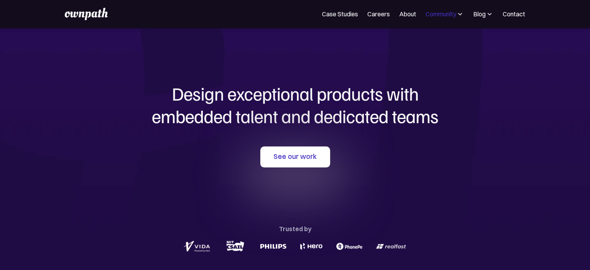
click at [447, 10] on div "Community" at bounding box center [440, 13] width 31 height 9
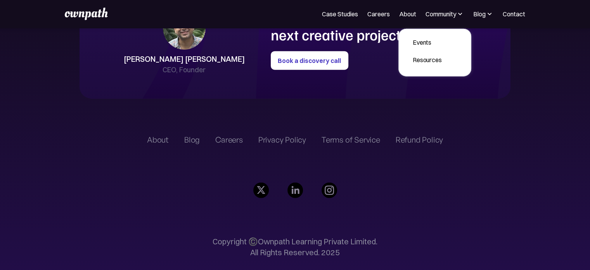
scroll to position [1848, 0]
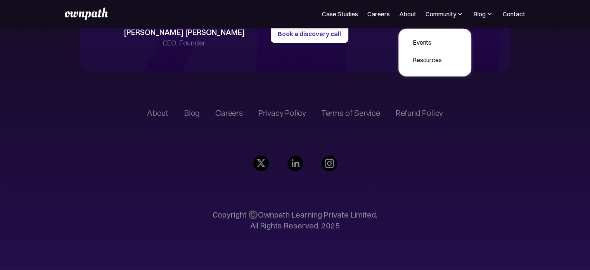
click at [228, 116] on div "Careers" at bounding box center [229, 112] width 28 height 9
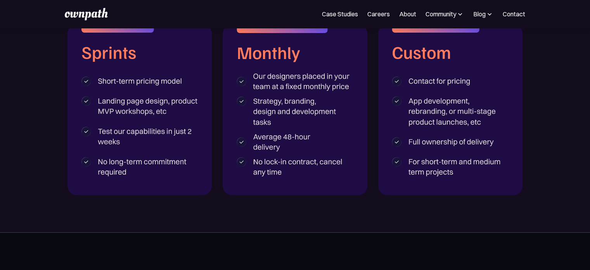
scroll to position [1130, 0]
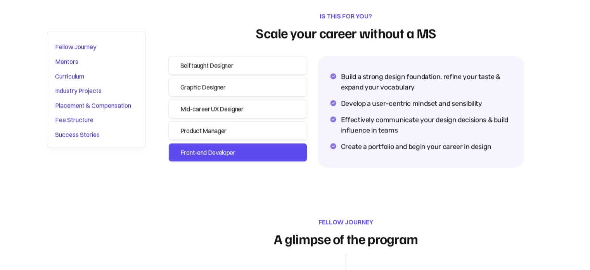
scroll to position [1030, 0]
click at [232, 134] on div "Product Manager" at bounding box center [237, 130] width 115 height 11
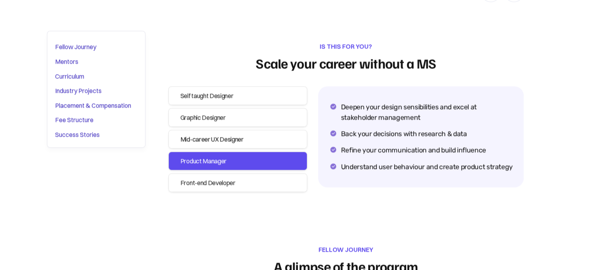
scroll to position [999, 0]
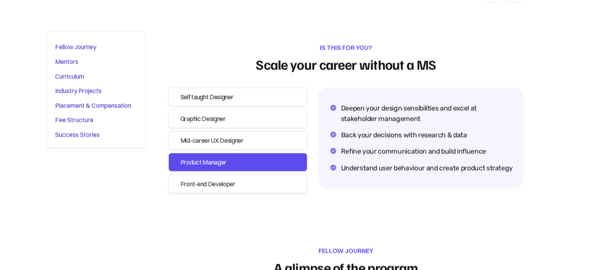
click at [229, 98] on div "Self taught Designer" at bounding box center [237, 96] width 115 height 11
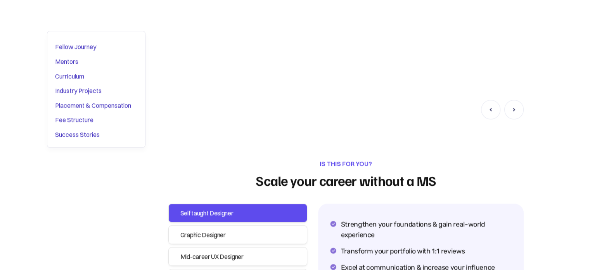
scroll to position [882, 0]
click at [68, 80] on div "Curriculum" at bounding box center [69, 76] width 29 height 10
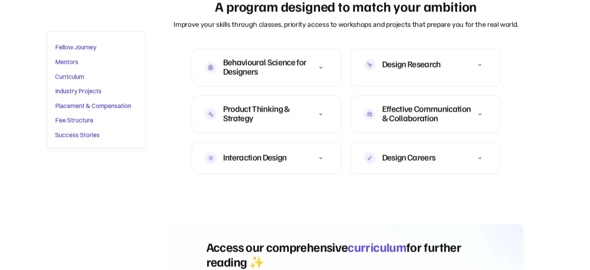
scroll to position [3004, 0]
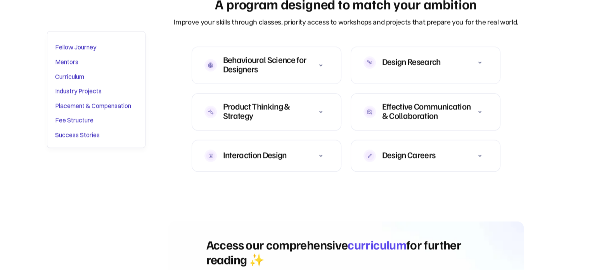
click at [479, 151] on icon at bounding box center [479, 155] width 9 height 9
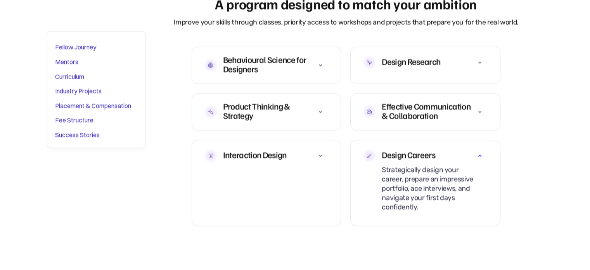
click at [320, 151] on icon at bounding box center [320, 155] width 9 height 9
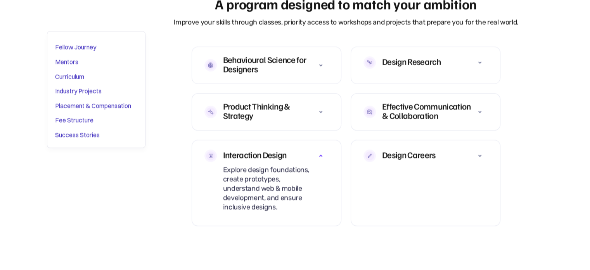
click at [327, 104] on div at bounding box center [321, 112] width 16 height 16
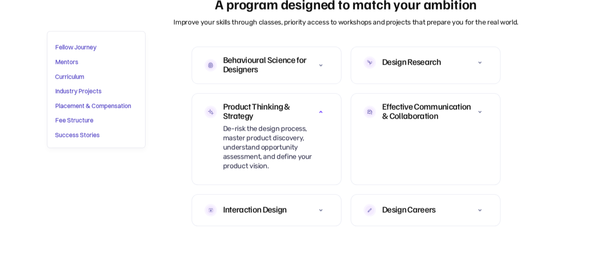
click at [321, 60] on icon at bounding box center [320, 64] width 9 height 9
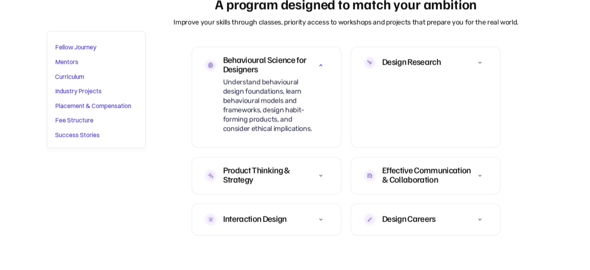
click at [475, 58] on icon at bounding box center [479, 62] width 9 height 9
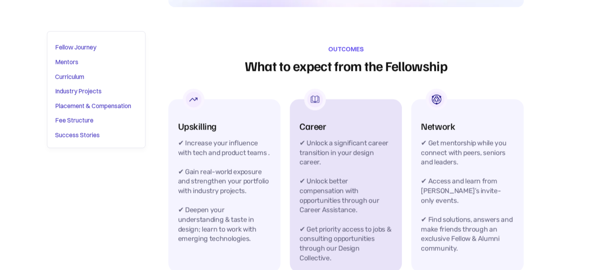
scroll to position [3367, 0]
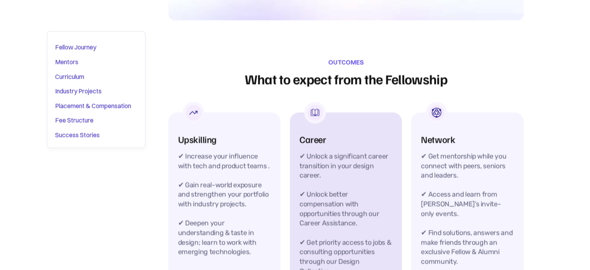
click at [337, 124] on div "Career ✔ Unlock a significant career transition in your design career. ✔ Unlock…" at bounding box center [346, 198] width 112 height 173
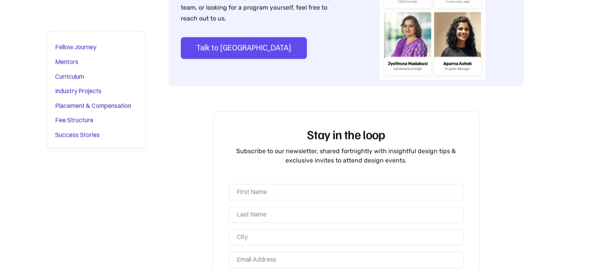
scroll to position [4957, 0]
click at [85, 115] on div "Fee Structure" at bounding box center [74, 120] width 38 height 10
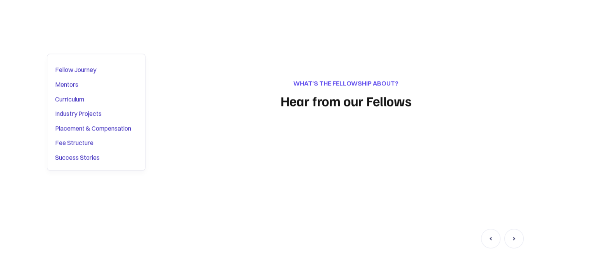
scroll to position [755, 0]
click at [73, 139] on div "Fee Structure" at bounding box center [74, 142] width 38 height 10
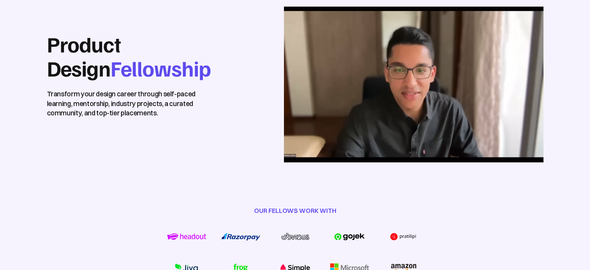
scroll to position [0, 0]
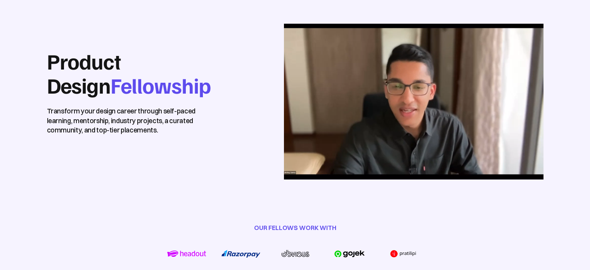
drag, startPoint x: 73, startPoint y: 139, endPoint x: 240, endPoint y: 131, distance: 167.4
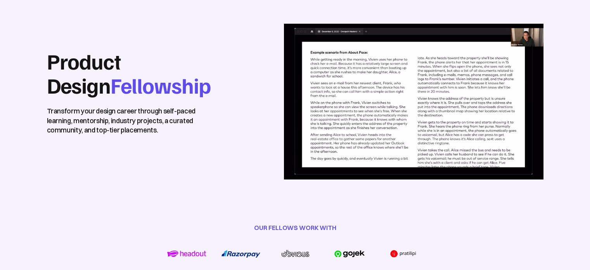
click at [240, 131] on div at bounding box center [387, 97] width 314 height 182
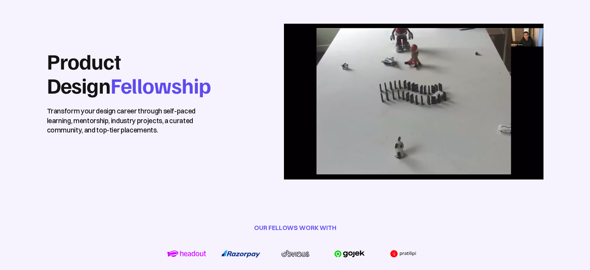
click at [428, 142] on video at bounding box center [413, 101] width 259 height 155
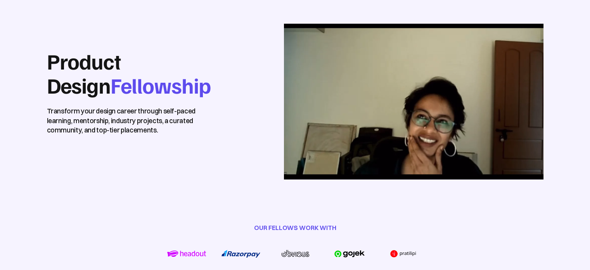
click at [428, 102] on video at bounding box center [413, 101] width 259 height 155
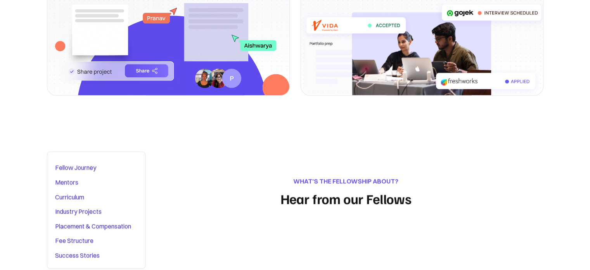
scroll to position [657, 0]
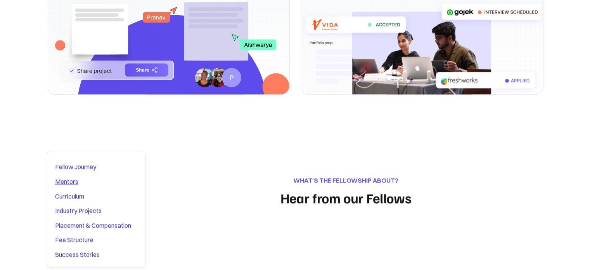
click at [69, 184] on div "Mentors" at bounding box center [66, 181] width 23 height 10
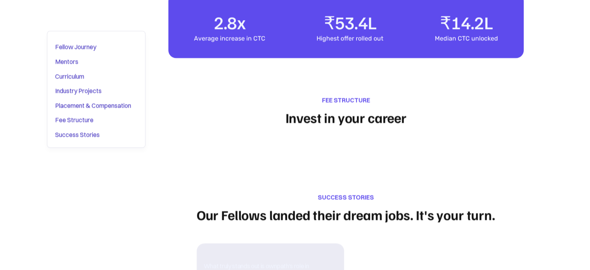
scroll to position [4404, 0]
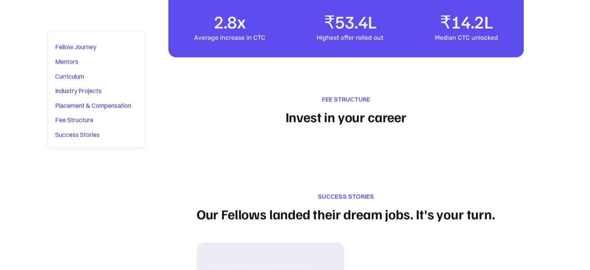
click at [343, 94] on div "FEE STRUCTURE" at bounding box center [346, 98] width 48 height 9
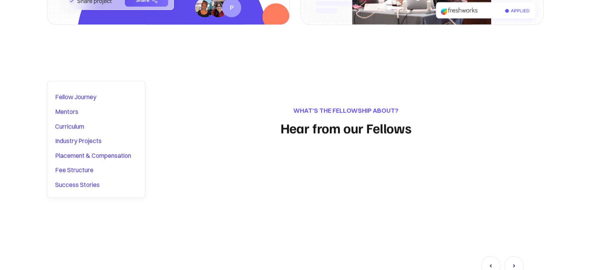
scroll to position [728, 0]
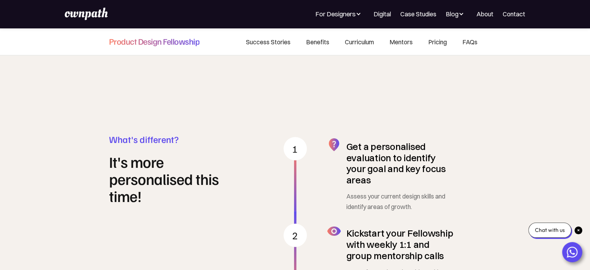
scroll to position [1794, 0]
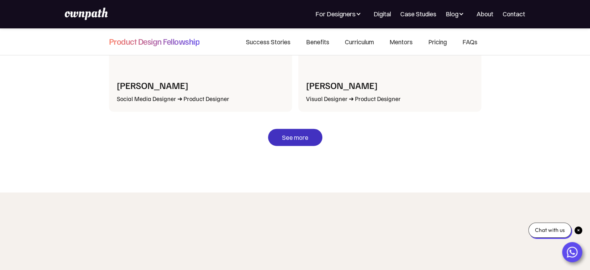
click at [299, 140] on link "See more" at bounding box center [295, 137] width 54 height 17
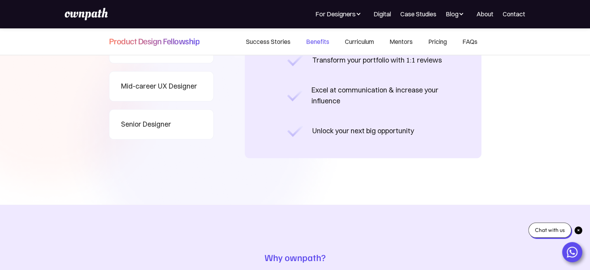
scroll to position [717, 0]
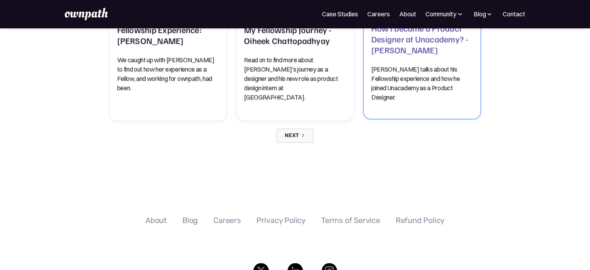
scroll to position [740, 0]
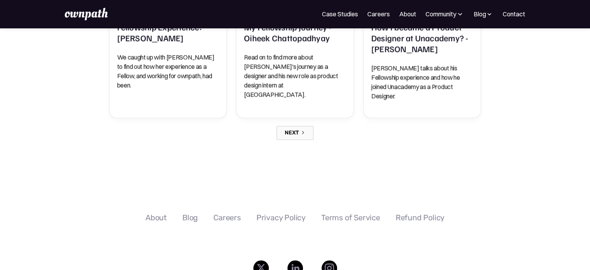
click at [302, 131] on icon "Next Page" at bounding box center [303, 132] width 2 height 3
